Goal: Transaction & Acquisition: Purchase product/service

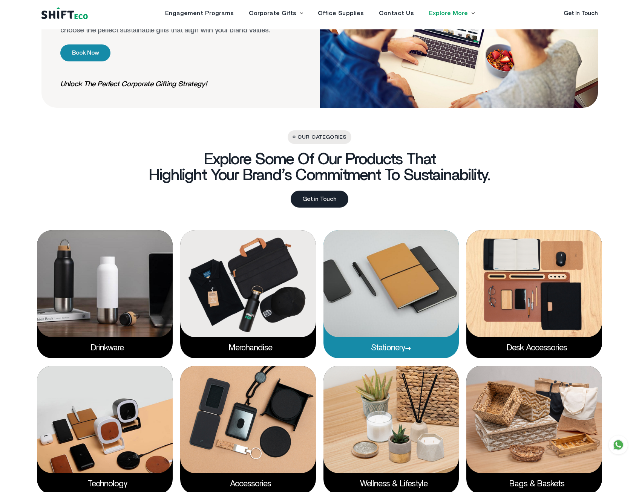
scroll to position [1130, 0]
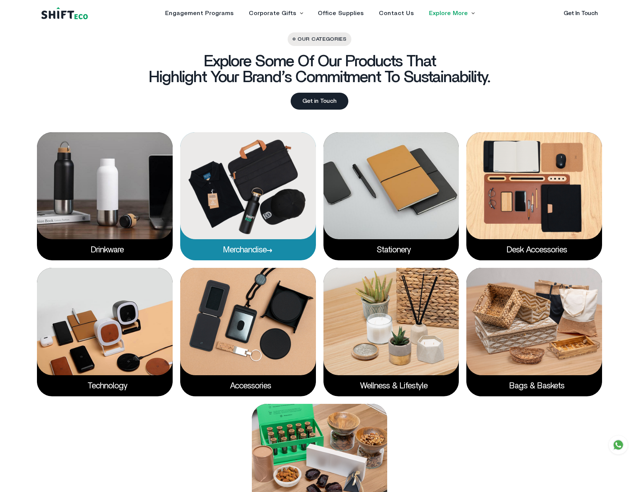
click at [259, 205] on img at bounding box center [248, 185] width 136 height 107
click at [253, 248] on link "Merchandise" at bounding box center [247, 250] width 49 height 8
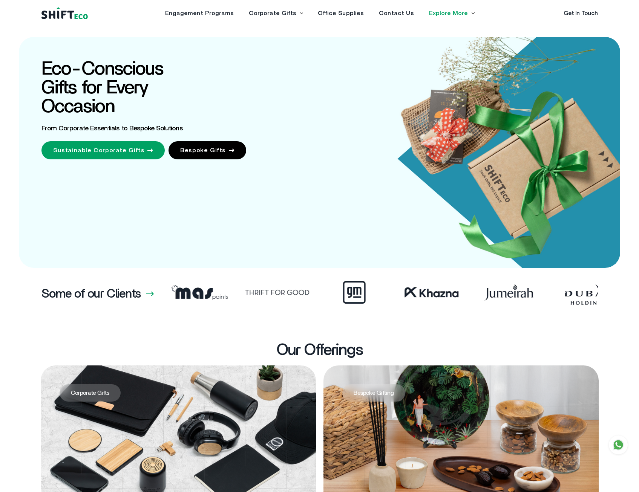
scroll to position [1130, 0]
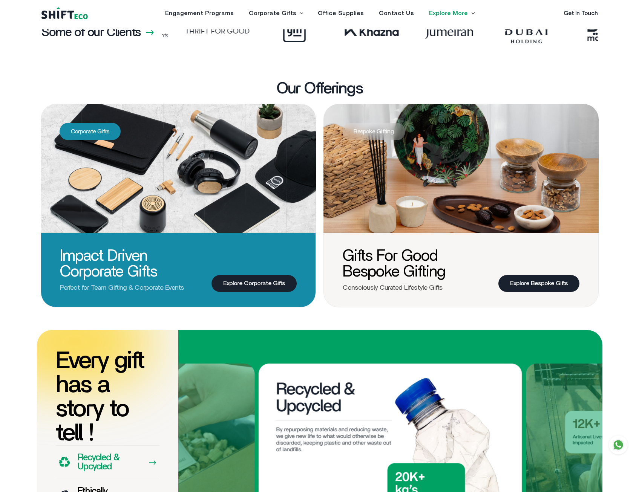
scroll to position [264, 0]
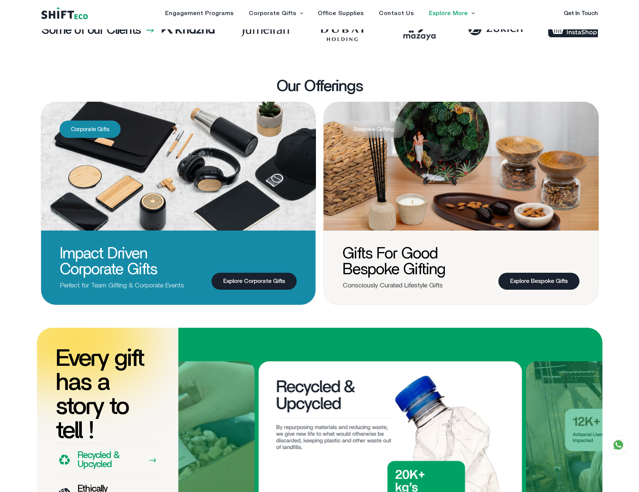
click at [173, 180] on img at bounding box center [178, 166] width 275 height 128
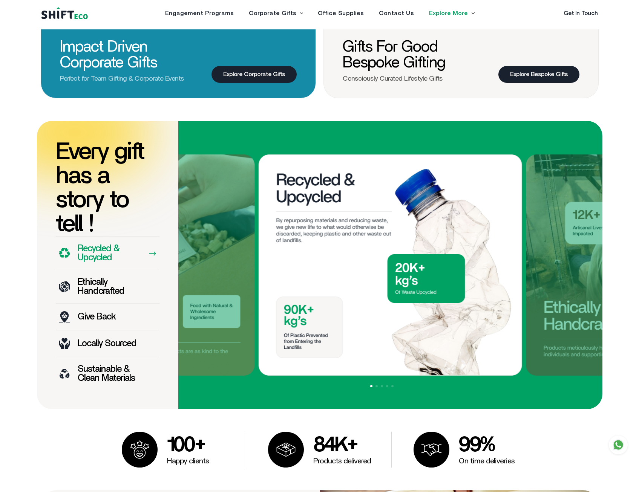
scroll to position [301, 0]
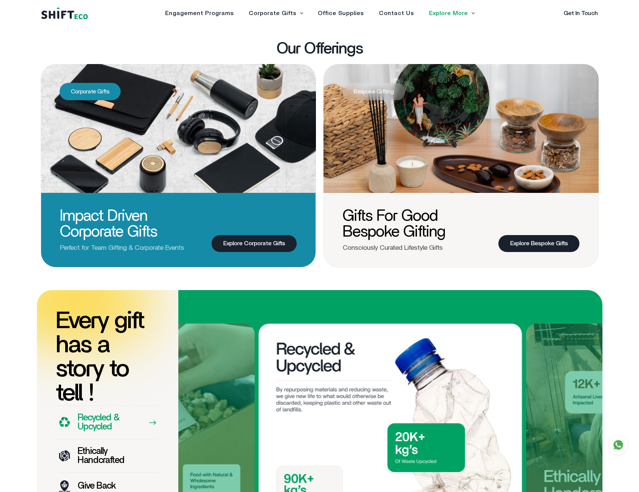
click at [109, 110] on img at bounding box center [178, 128] width 275 height 128
click at [107, 94] on span "Corporate Gifts" at bounding box center [90, 91] width 61 height 17
click at [231, 243] on link "Explore Corporate Gifts" at bounding box center [253, 243] width 85 height 17
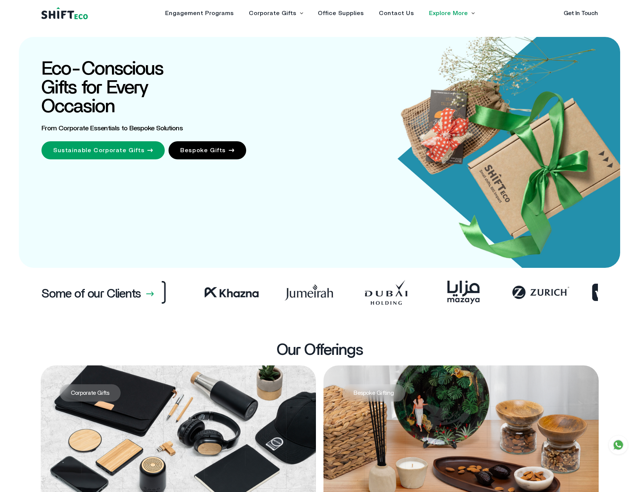
drag, startPoint x: 565, startPoint y: 173, endPoint x: 613, endPoint y: 364, distance: 196.8
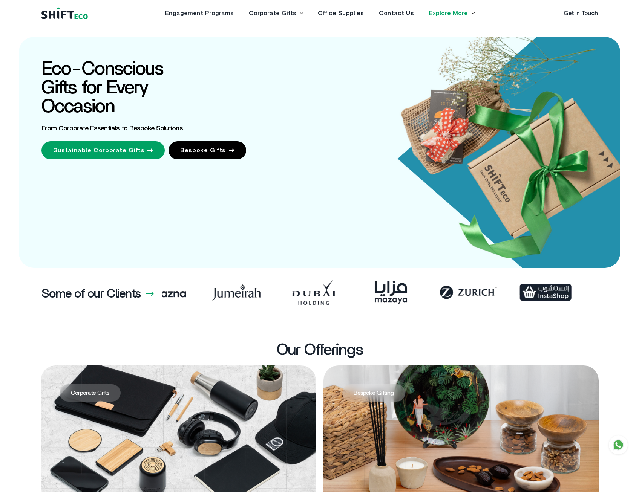
click at [613, 364] on section "Our Offerings Corporate Gifts Impact Driven Corporate Gifts Perfect for Team Gi…" at bounding box center [319, 455] width 639 height 227
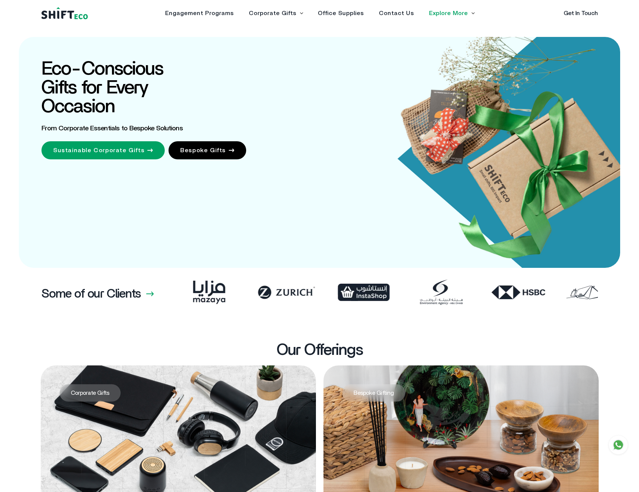
drag, startPoint x: 517, startPoint y: 180, endPoint x: 623, endPoint y: 371, distance: 218.9
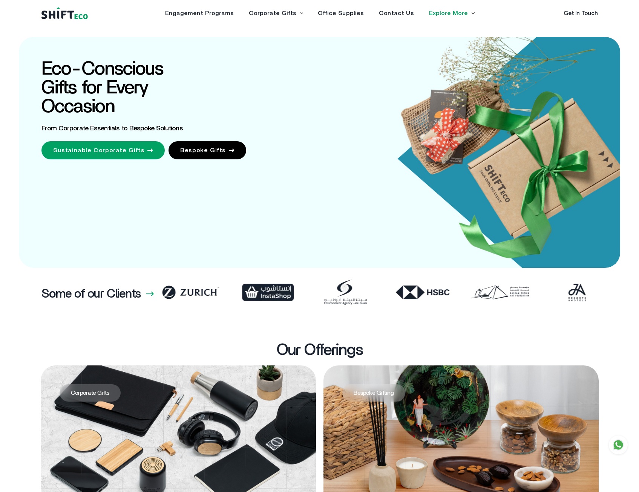
click at [623, 371] on section "Our Offerings Corporate Gifts Impact Driven Corporate Gifts Perfect for Team Gi…" at bounding box center [319, 455] width 639 height 227
